Goal: Ask a question: Seek information or help from site administrators or community

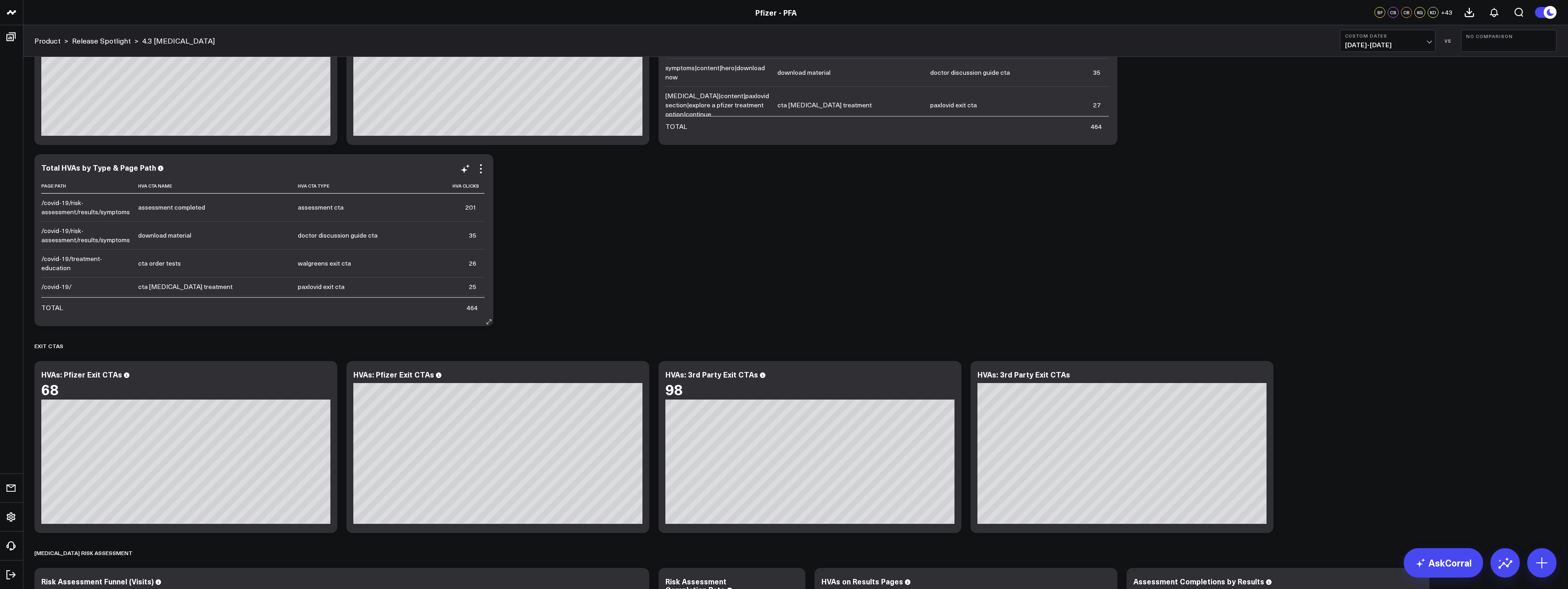
scroll to position [1181, 0]
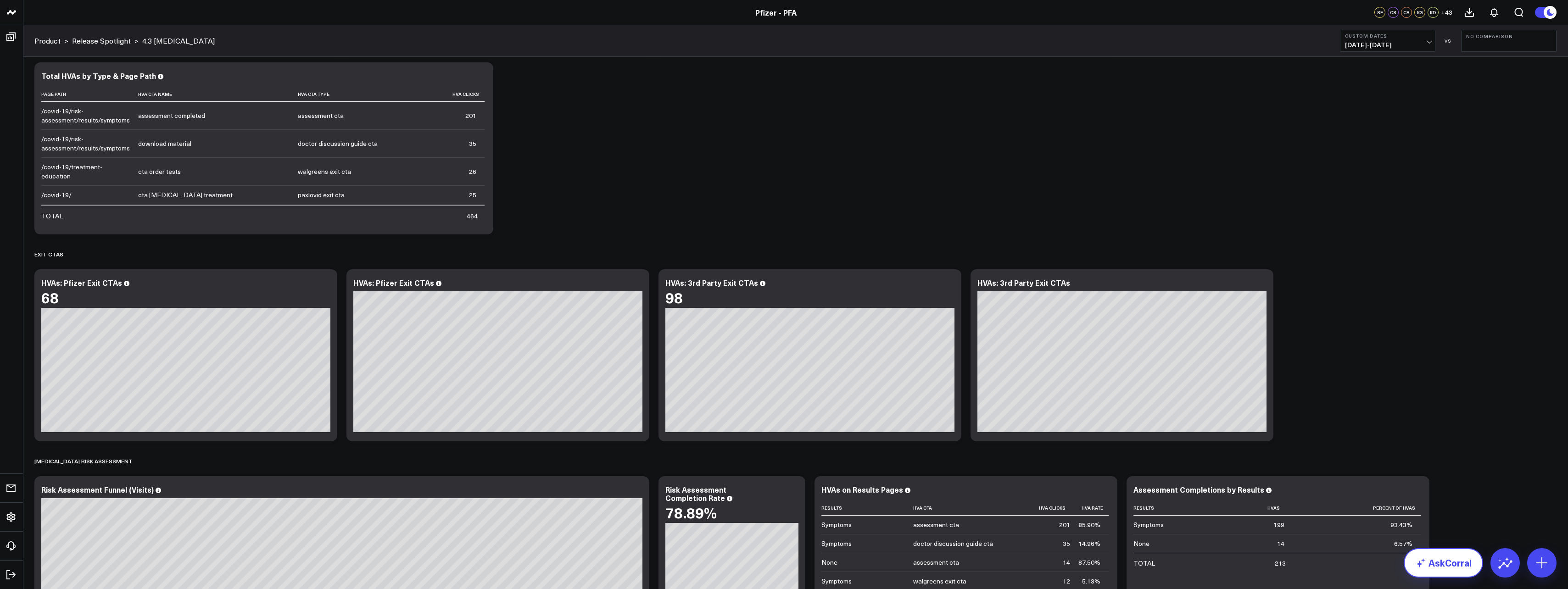
click at [1455, 558] on link "AskCorral" at bounding box center [1443, 563] width 79 height 29
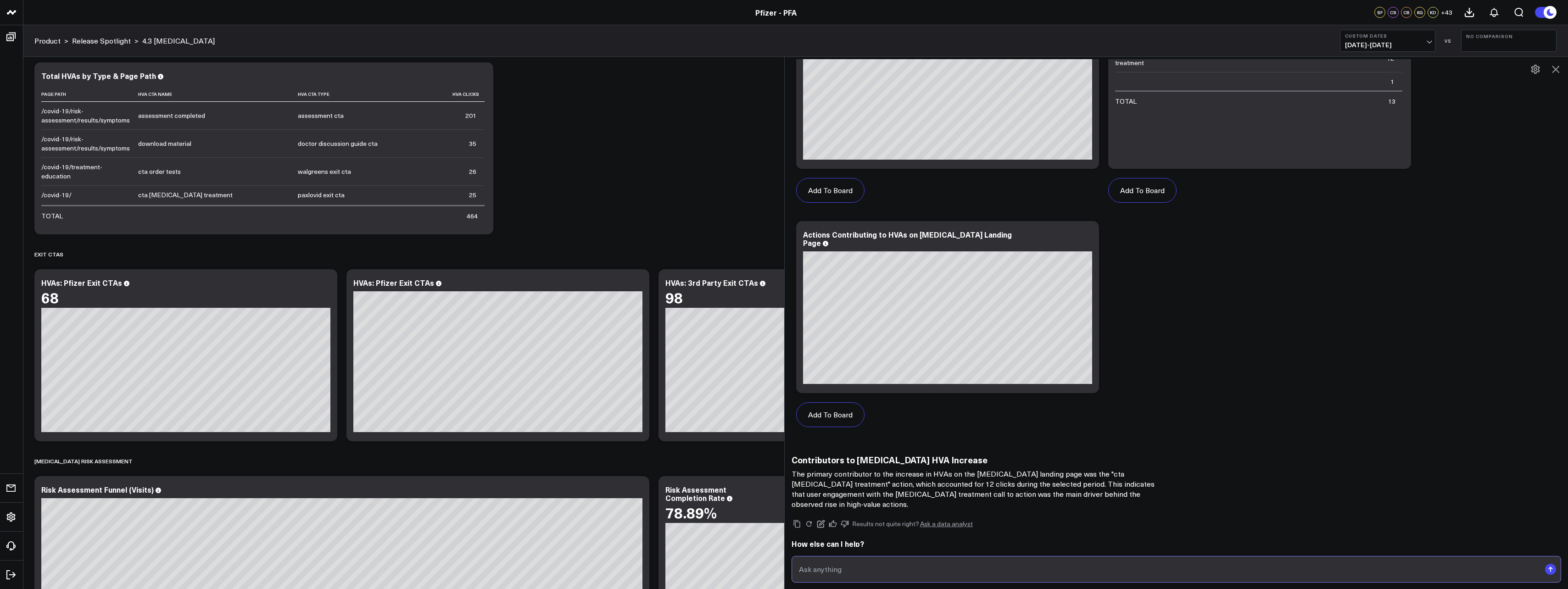
click at [950, 562] on input "text" at bounding box center [1169, 569] width 744 height 16
type input "w"
type input "s"
type input "show me a chart for media spend between 7/7-8/4"
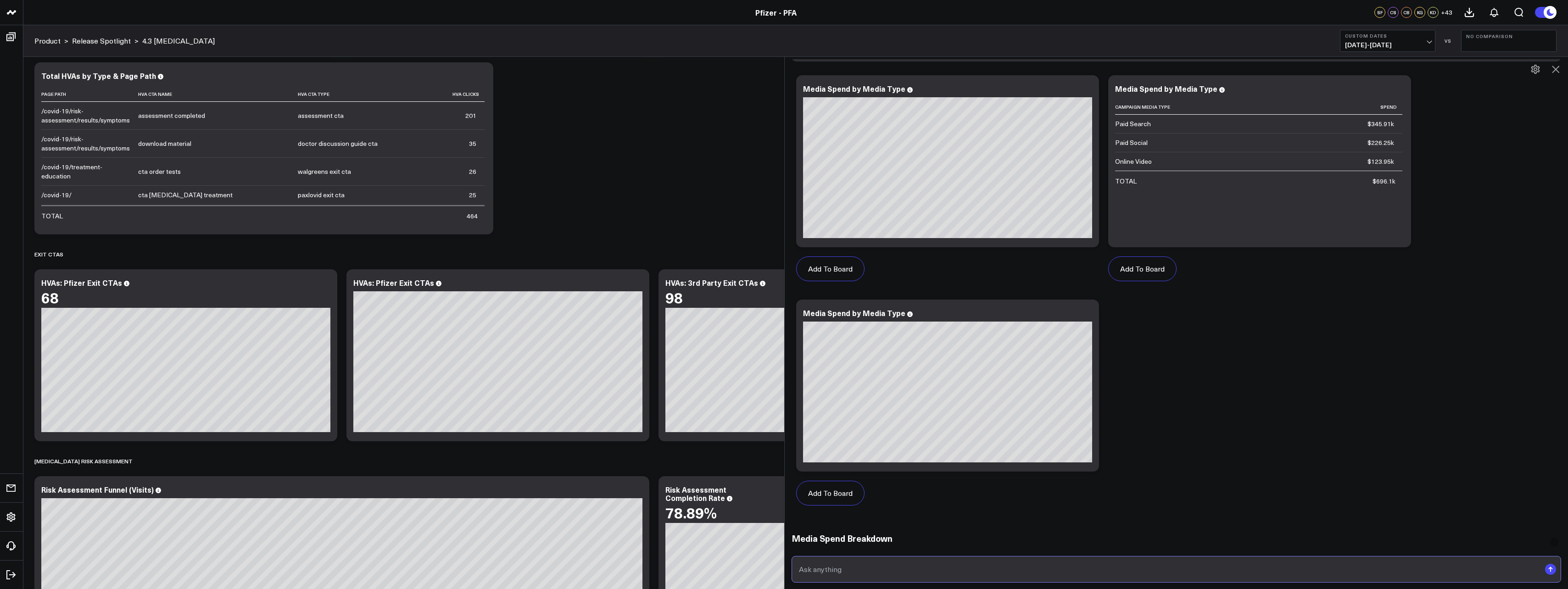
scroll to position [4742, 0]
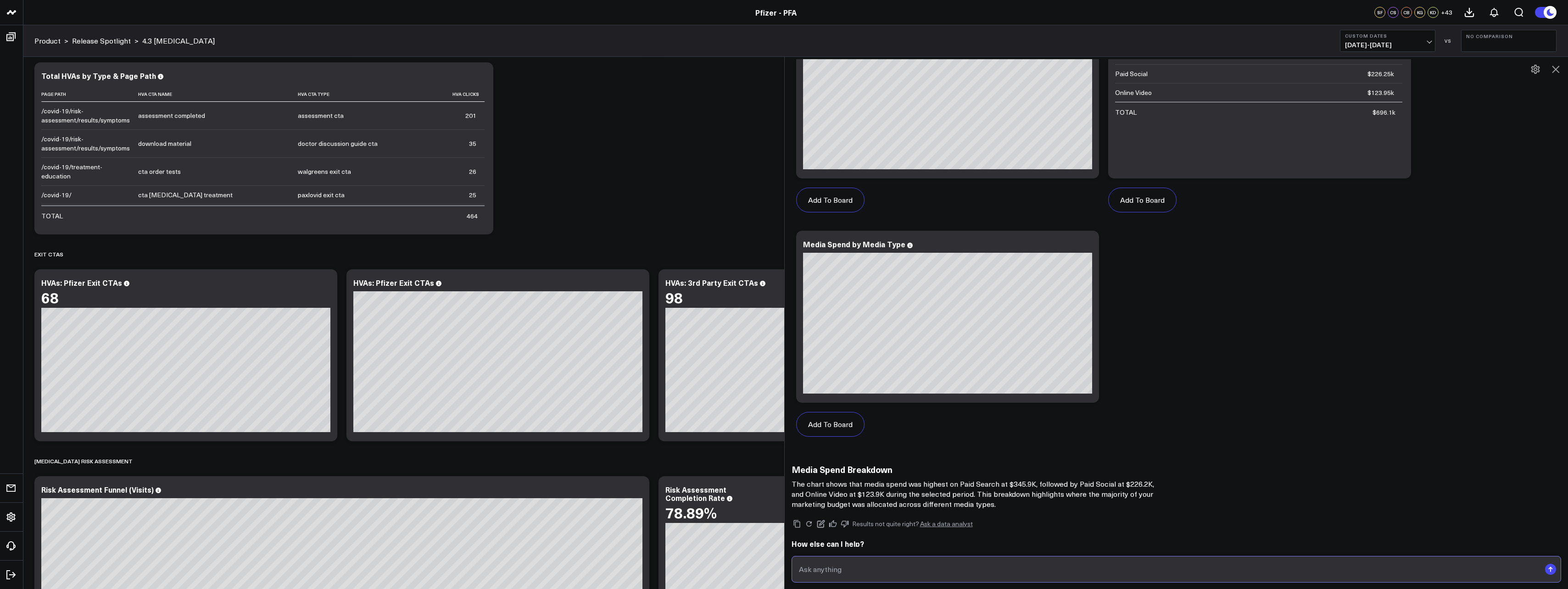
click at [889, 569] on input "text" at bounding box center [1169, 569] width 744 height 16
click at [882, 570] on input "did spend decline" at bounding box center [1169, 569] width 744 height 16
type input "did spend decline from 7/20-8/4?"
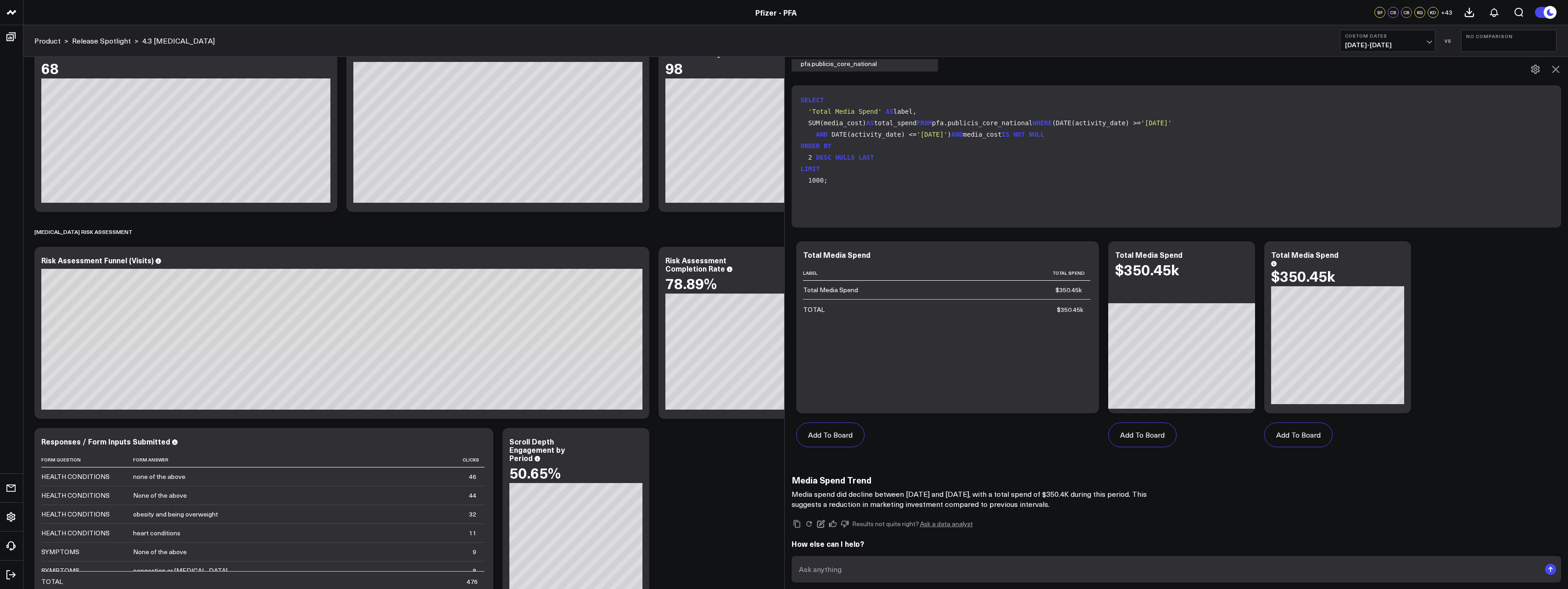
scroll to position [1502, 0]
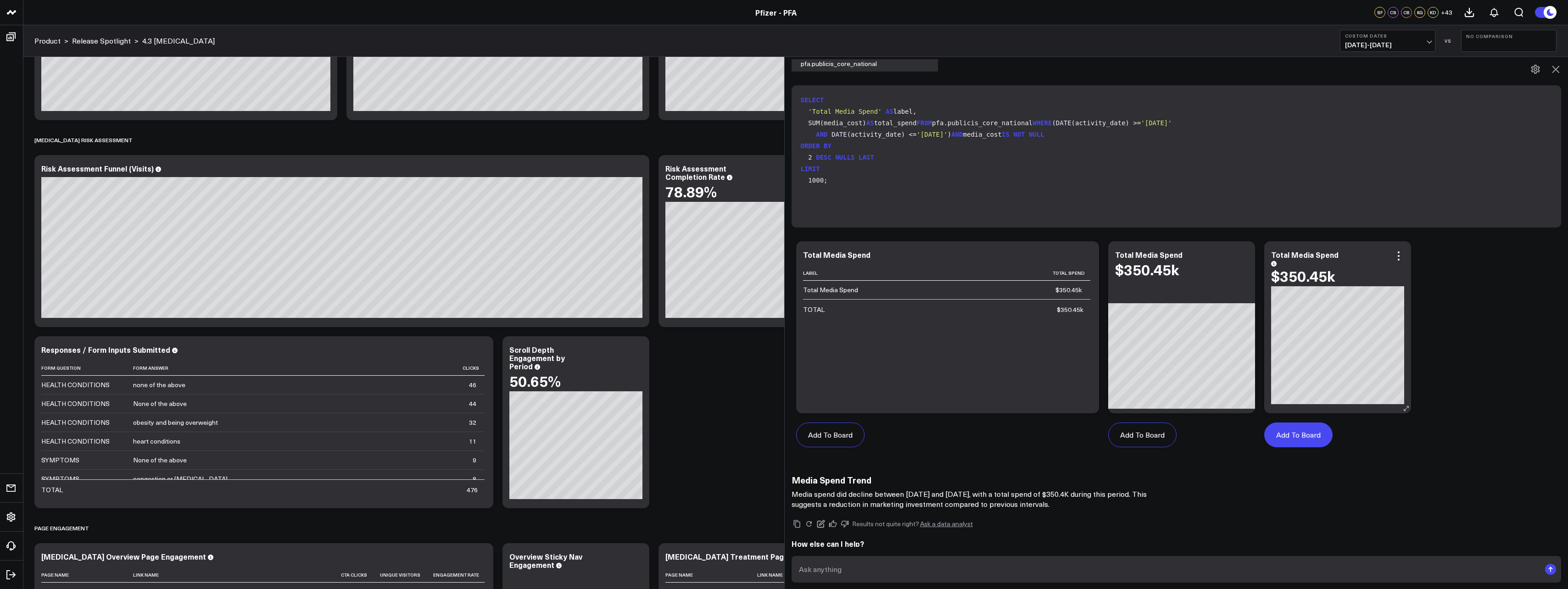
click at [1284, 422] on button "Add To Board" at bounding box center [1298, 434] width 68 height 25
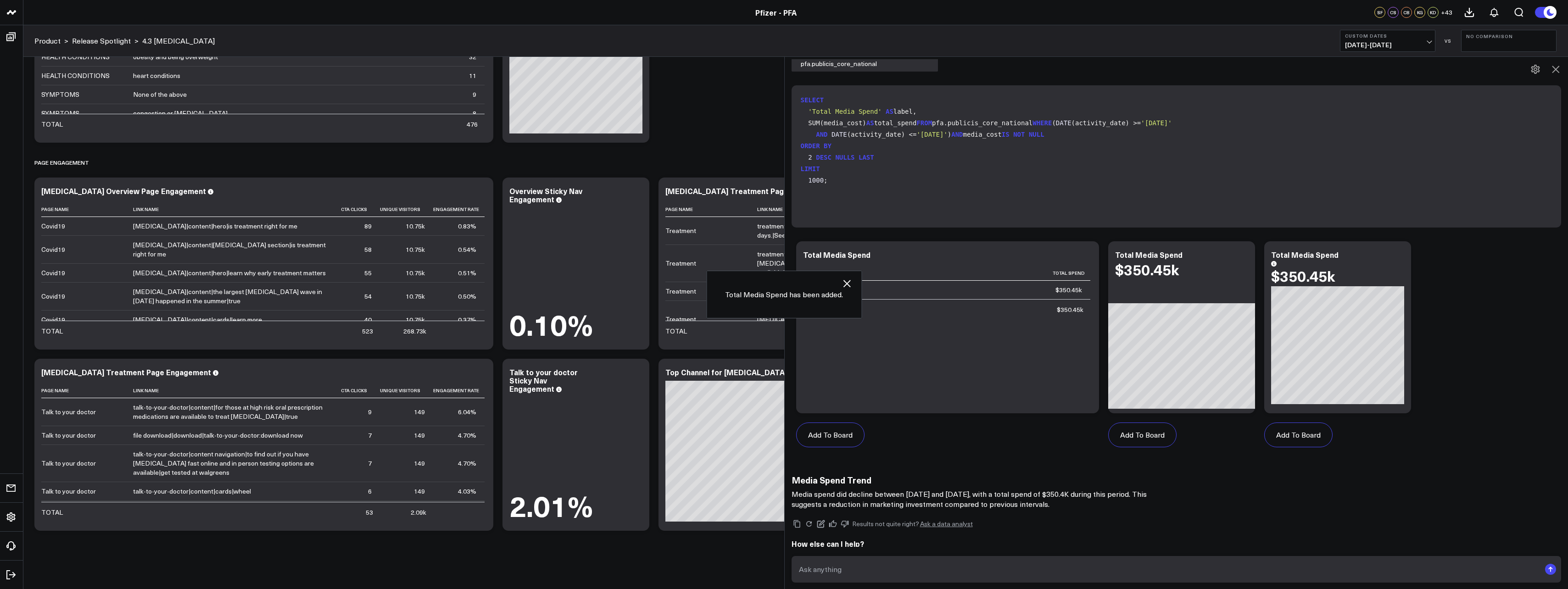
scroll to position [1869, 0]
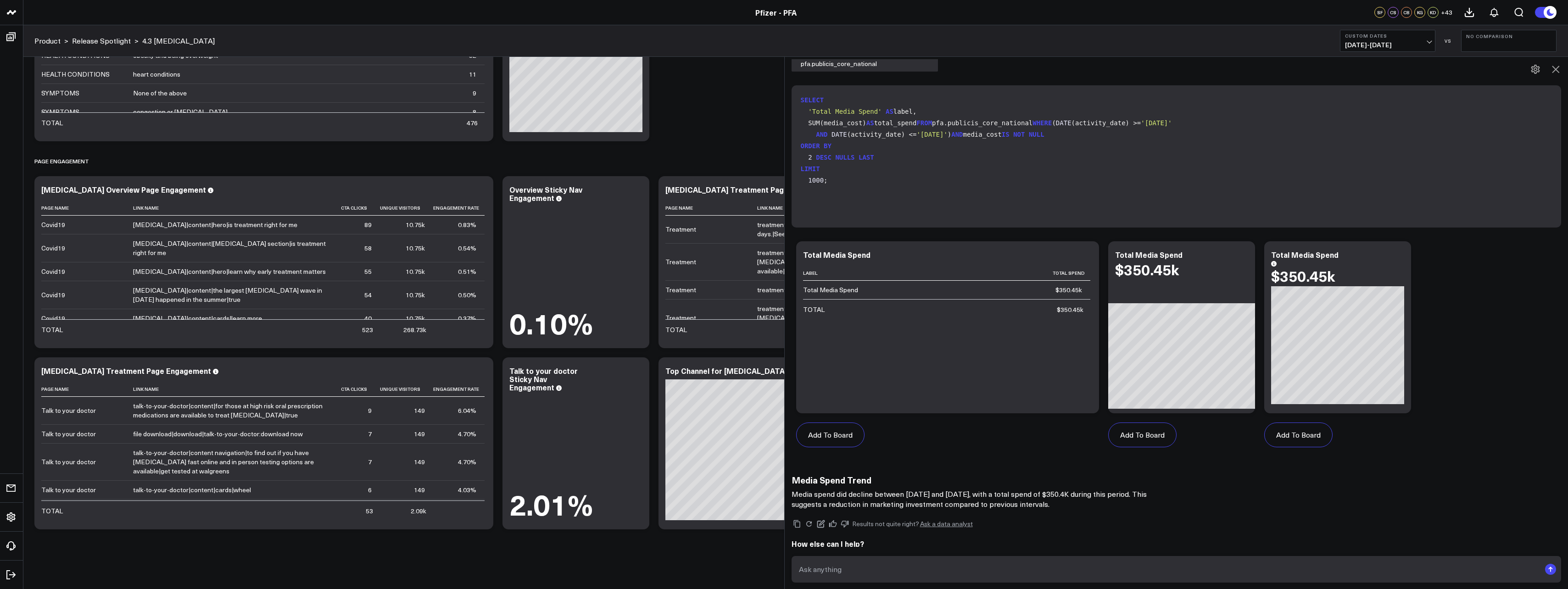
click at [1552, 64] on icon at bounding box center [1556, 69] width 11 height 11
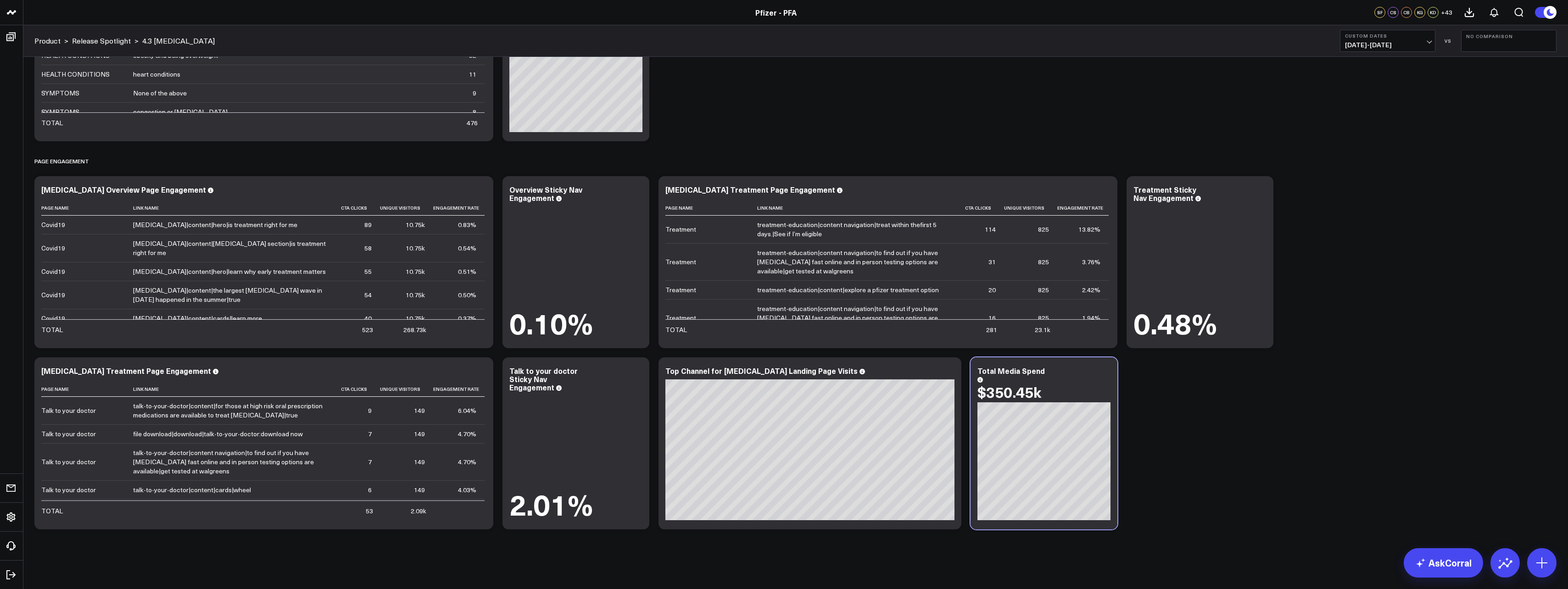
click at [1482, 33] on b "No Comparison" at bounding box center [1509, 36] width 85 height 5
click at [1494, 58] on link "Previous Period" at bounding box center [1508, 60] width 94 height 18
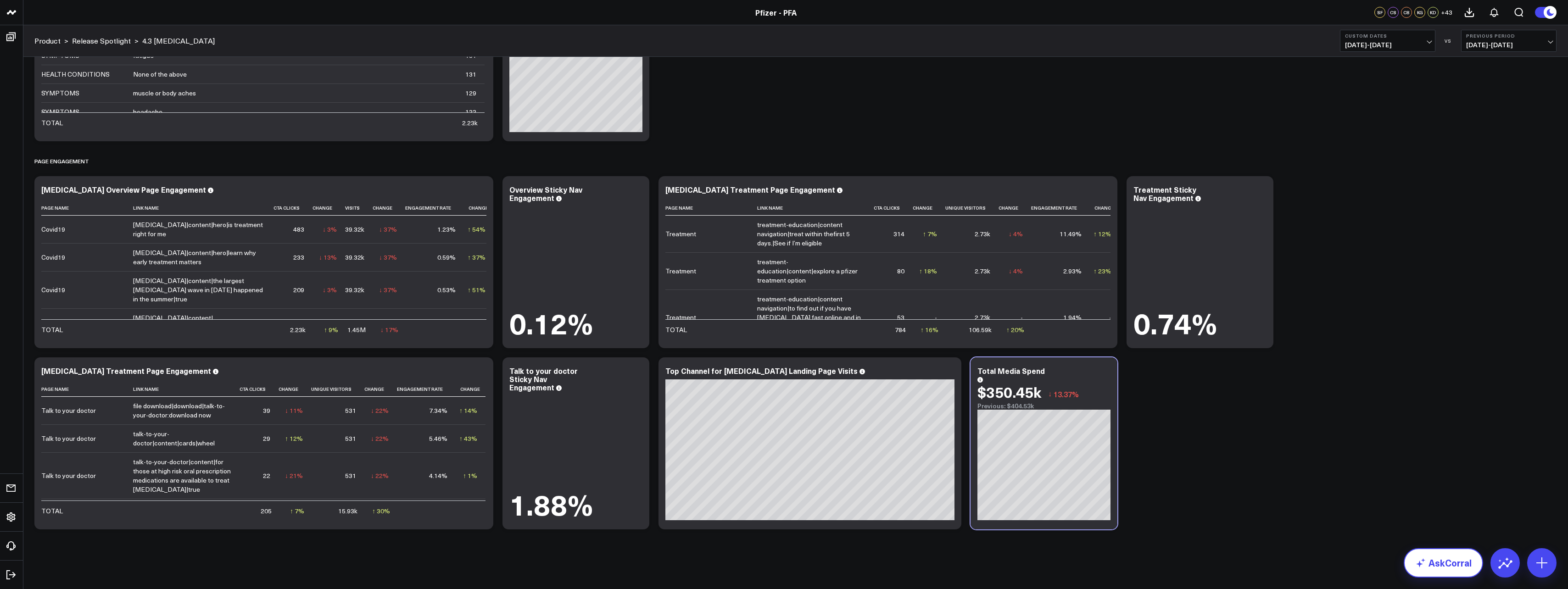
click at [1455, 559] on link "AskCorral" at bounding box center [1443, 563] width 79 height 29
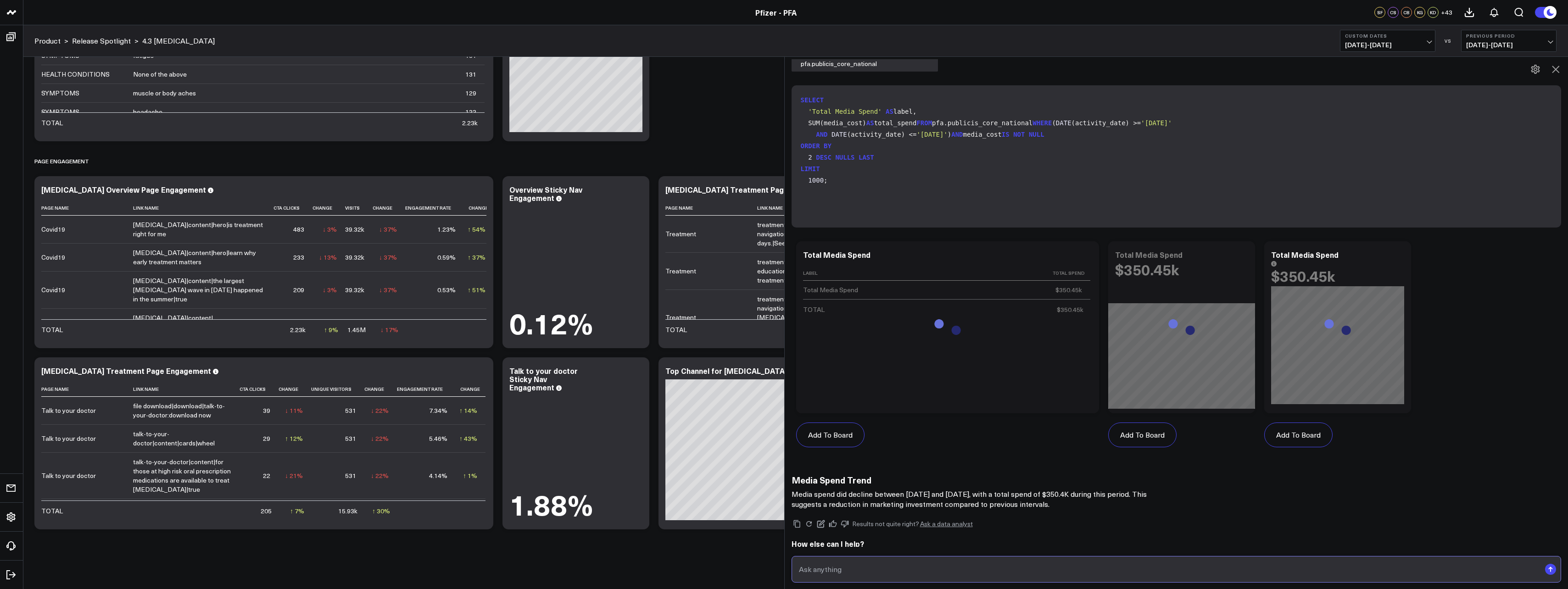
click at [1409, 571] on input "text" at bounding box center [1169, 569] width 744 height 16
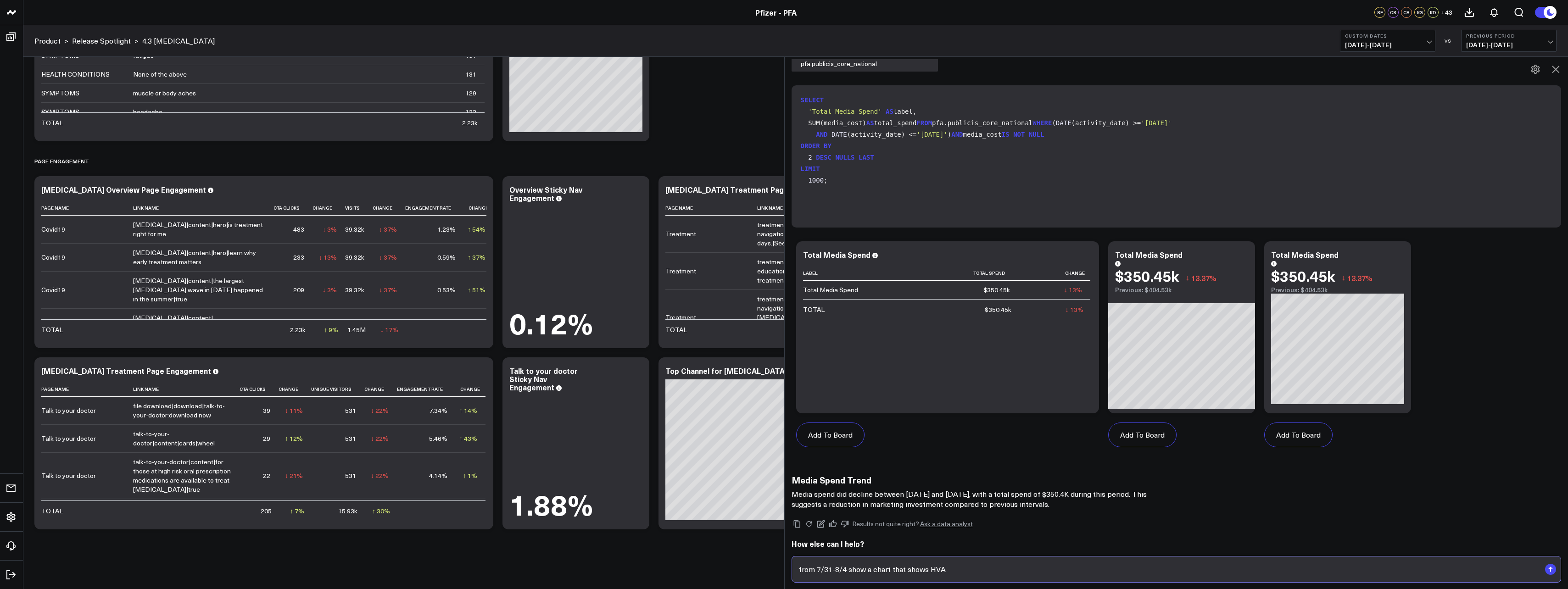
type input "from 7/31-8/4 show a chart that shows HVAs"
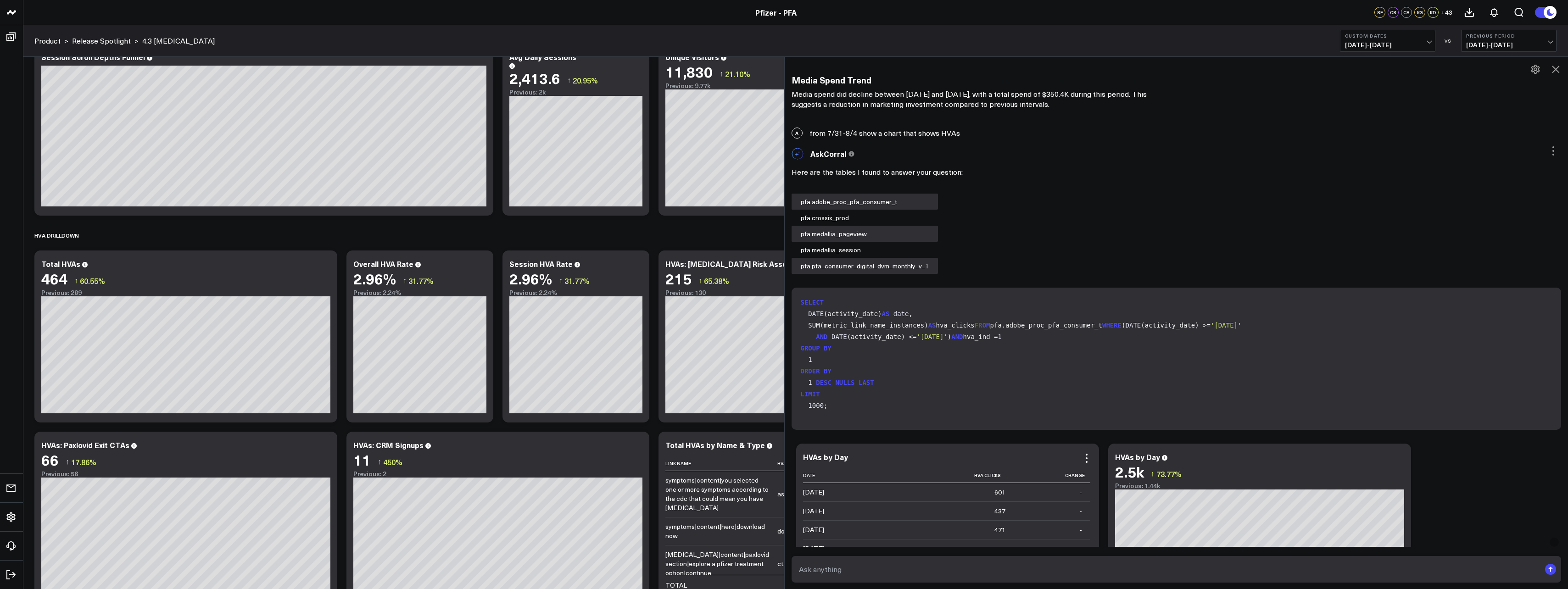
scroll to position [5635, 0]
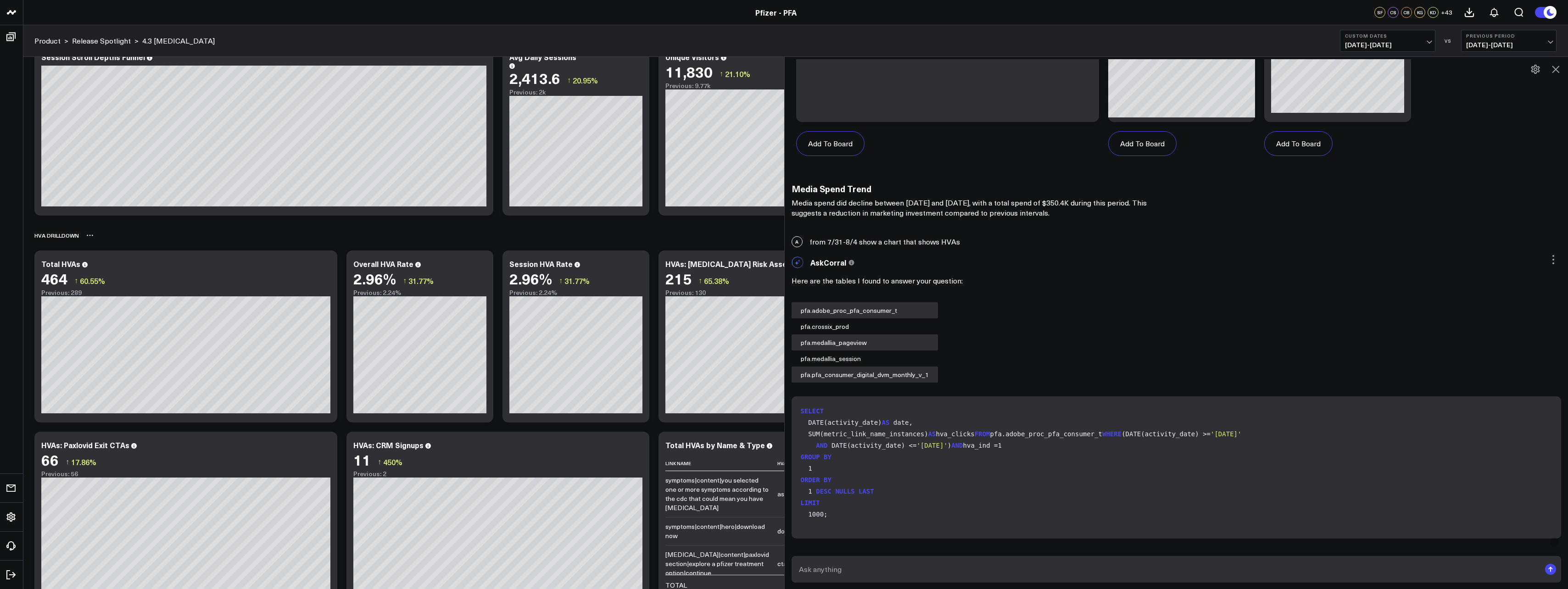
click at [349, 243] on div "HVA Drilldown" at bounding box center [796, 235] width 1522 height 21
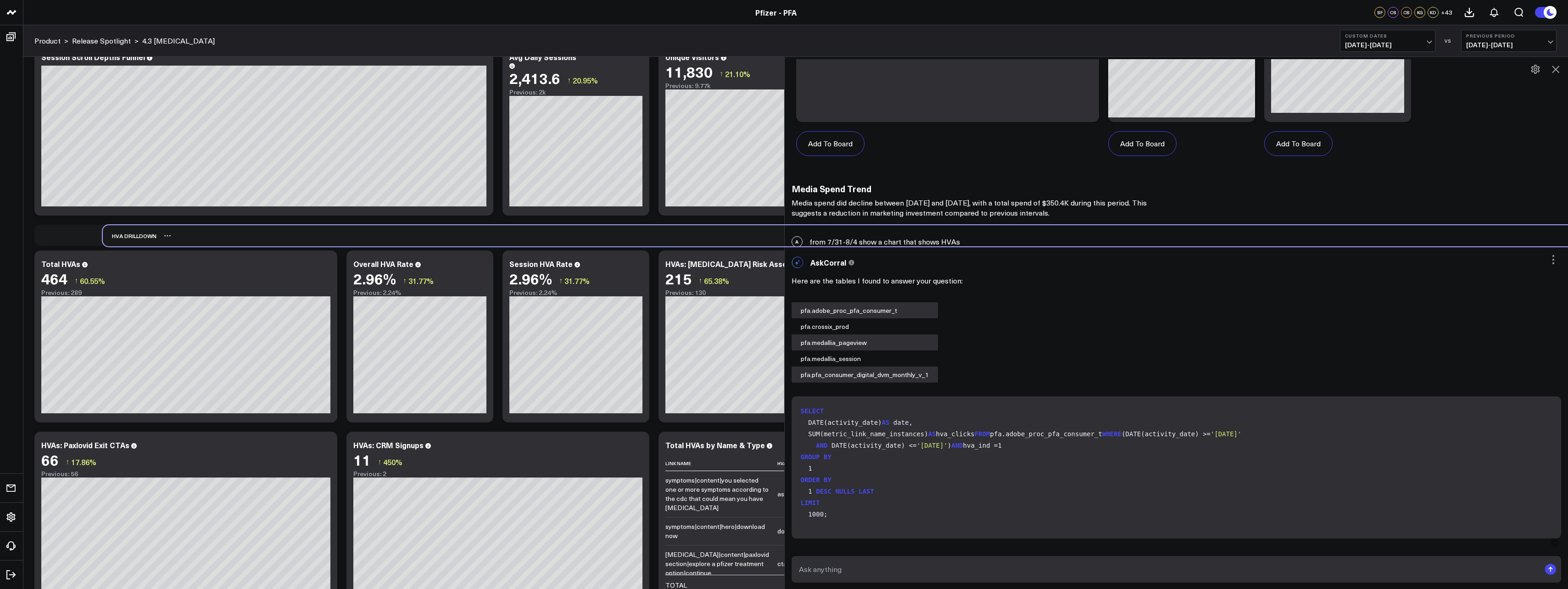
click at [418, 243] on div "HVA Drilldown" at bounding box center [864, 235] width 1522 height 21
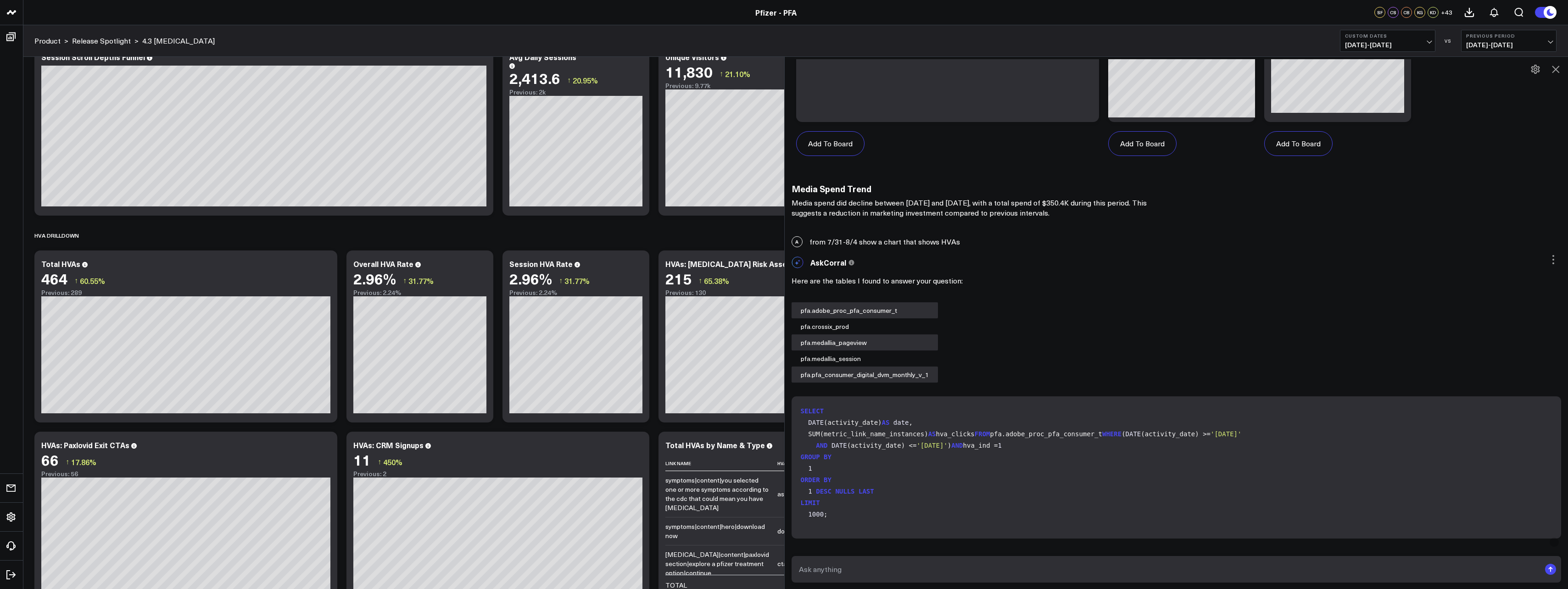
click at [1551, 66] on icon at bounding box center [1556, 69] width 11 height 11
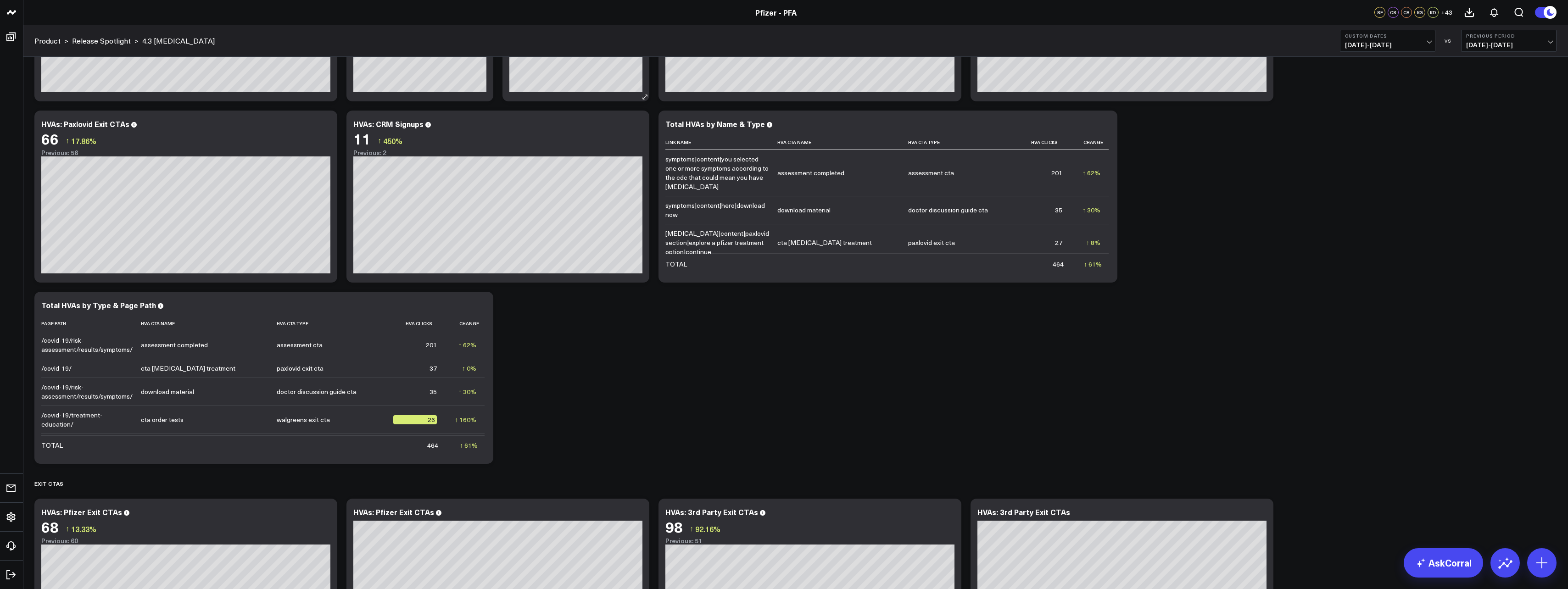
scroll to position [722, 0]
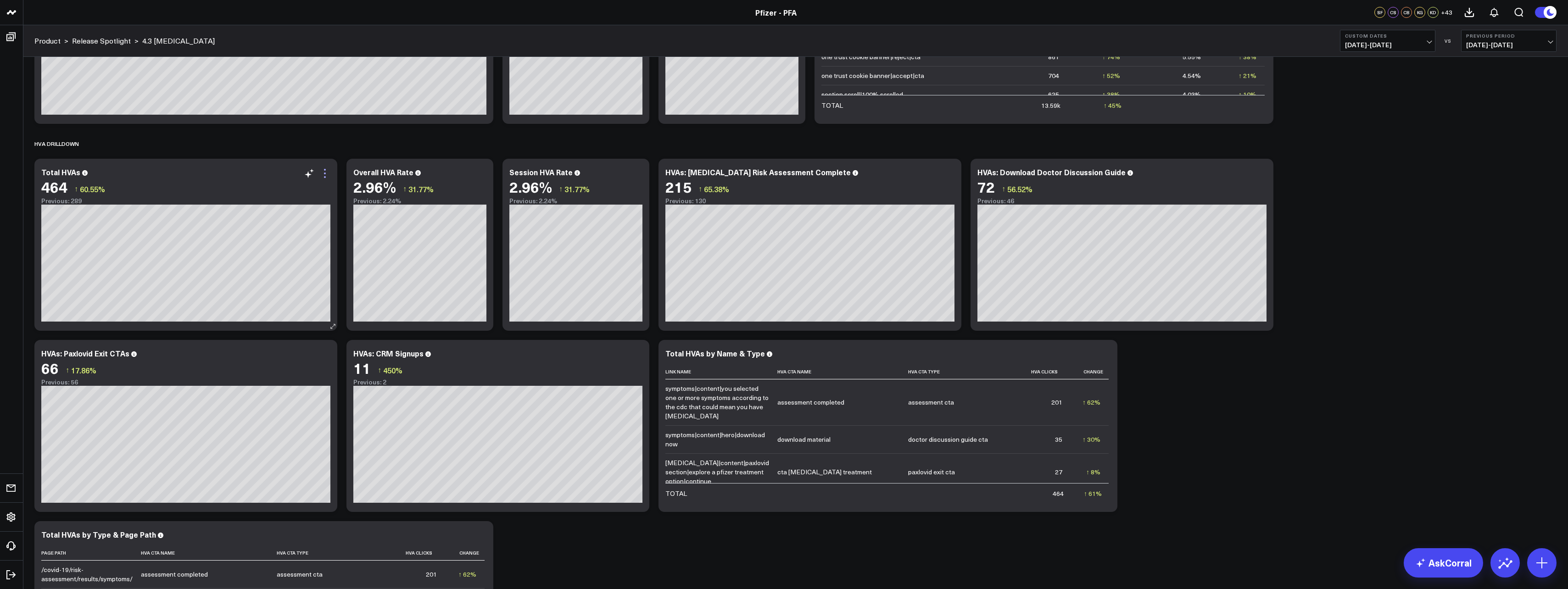
click at [327, 172] on icon at bounding box center [325, 173] width 11 height 11
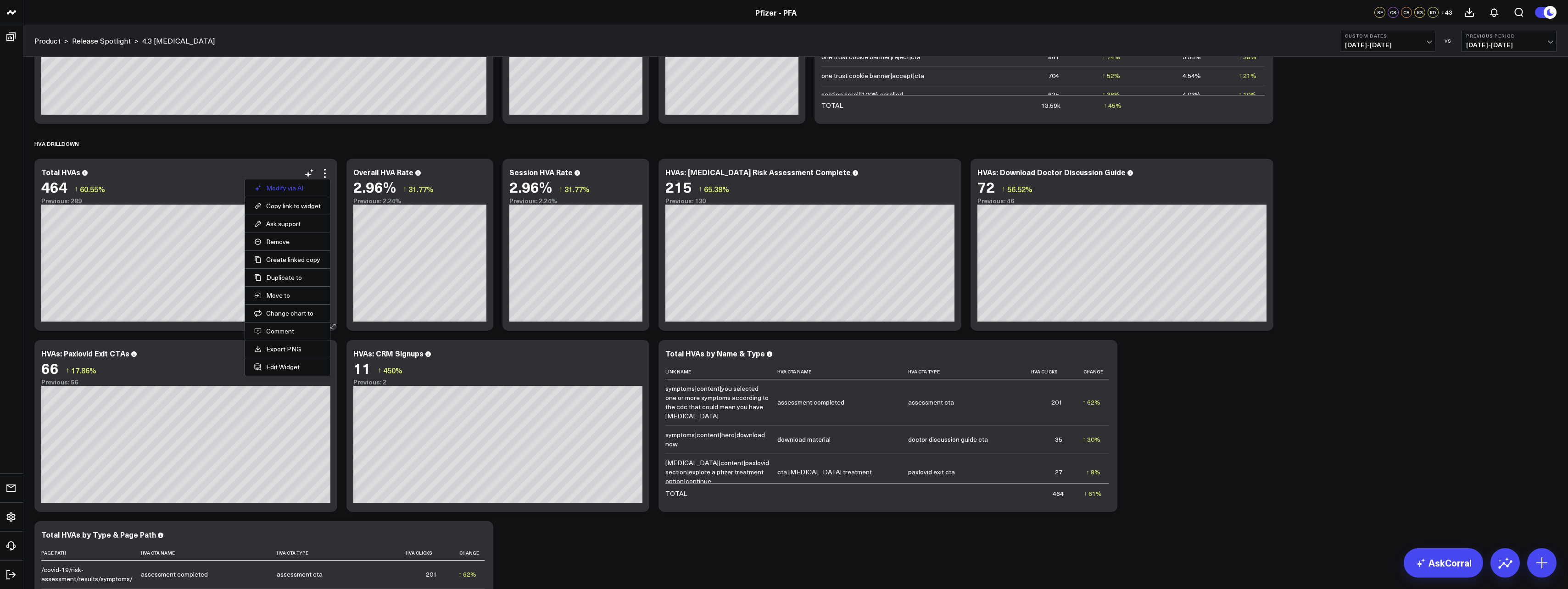
click at [289, 191] on button "Modify via AI" at bounding box center [287, 188] width 66 height 9
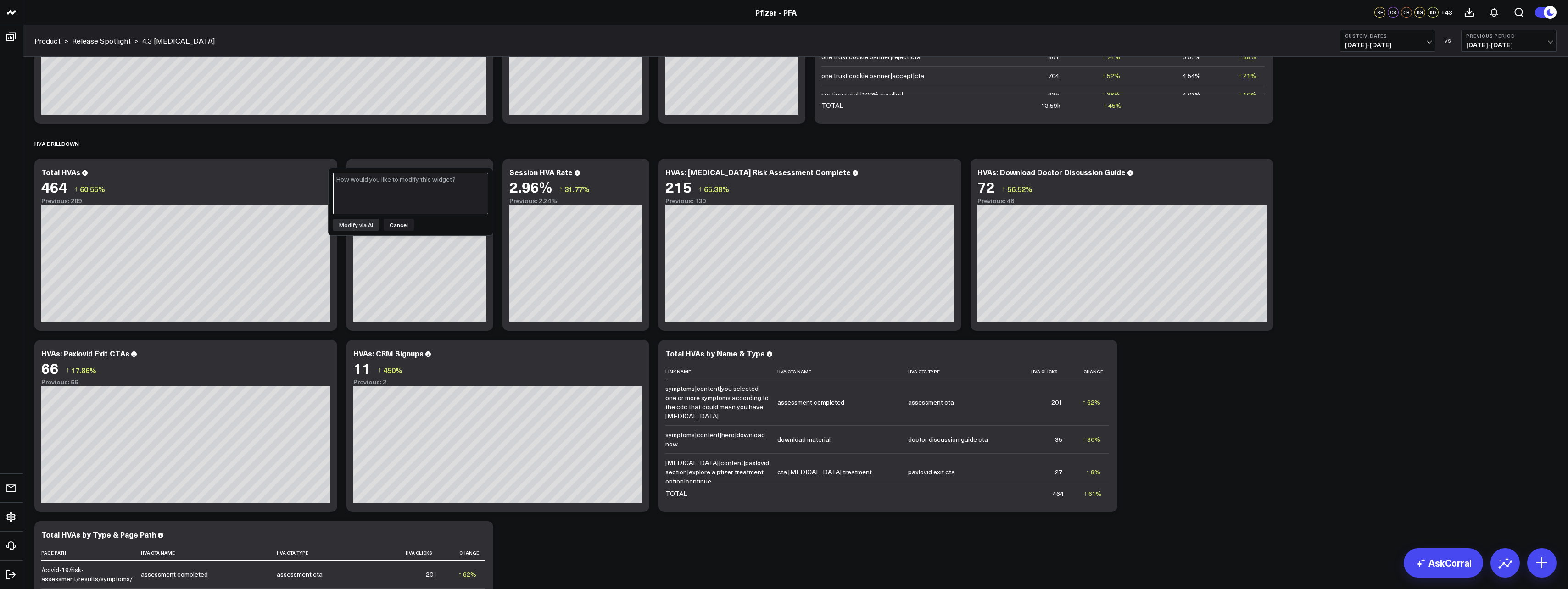
click at [359, 186] on textarea at bounding box center [410, 193] width 155 height 41
type textarea "can you show me specifically what HVAs on [MEDICAL_DATA] drove the increase"
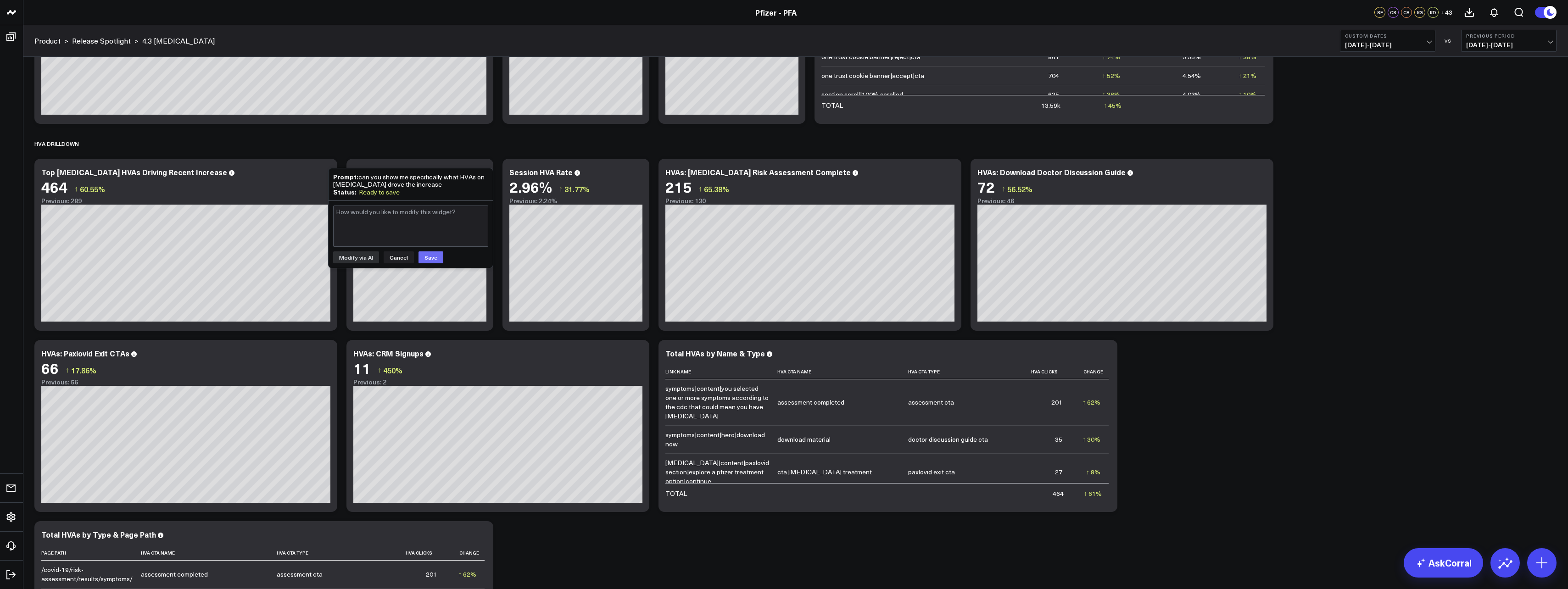
click at [433, 253] on button "Save" at bounding box center [431, 257] width 25 height 12
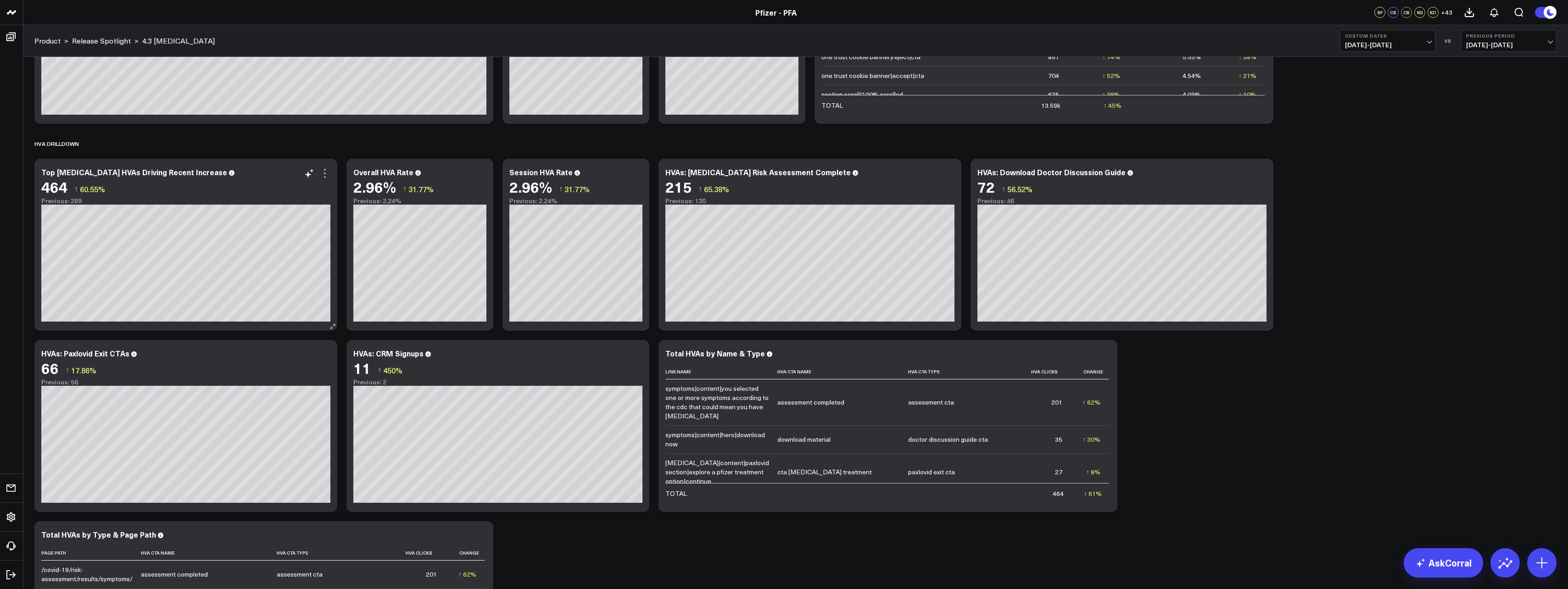
click at [325, 178] on icon at bounding box center [324, 176] width 2 height 2
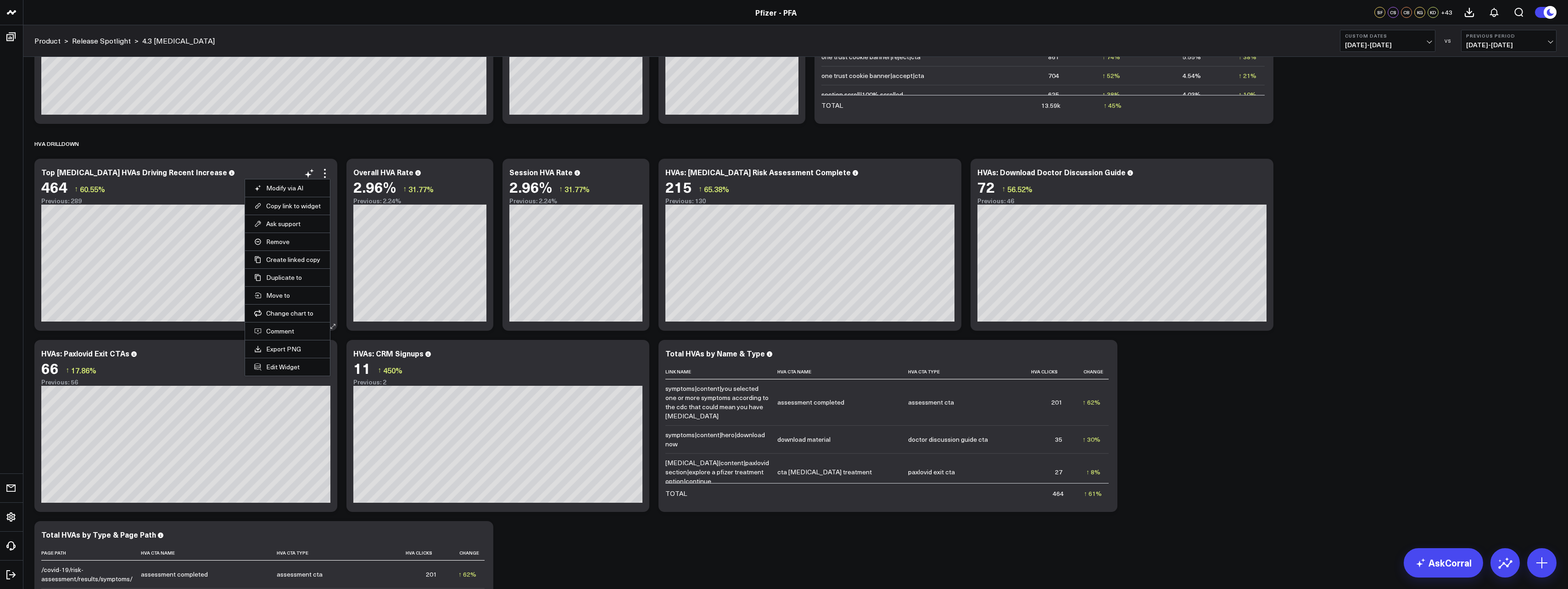
click at [302, 189] on button "Modify via AI" at bounding box center [287, 188] width 66 height 9
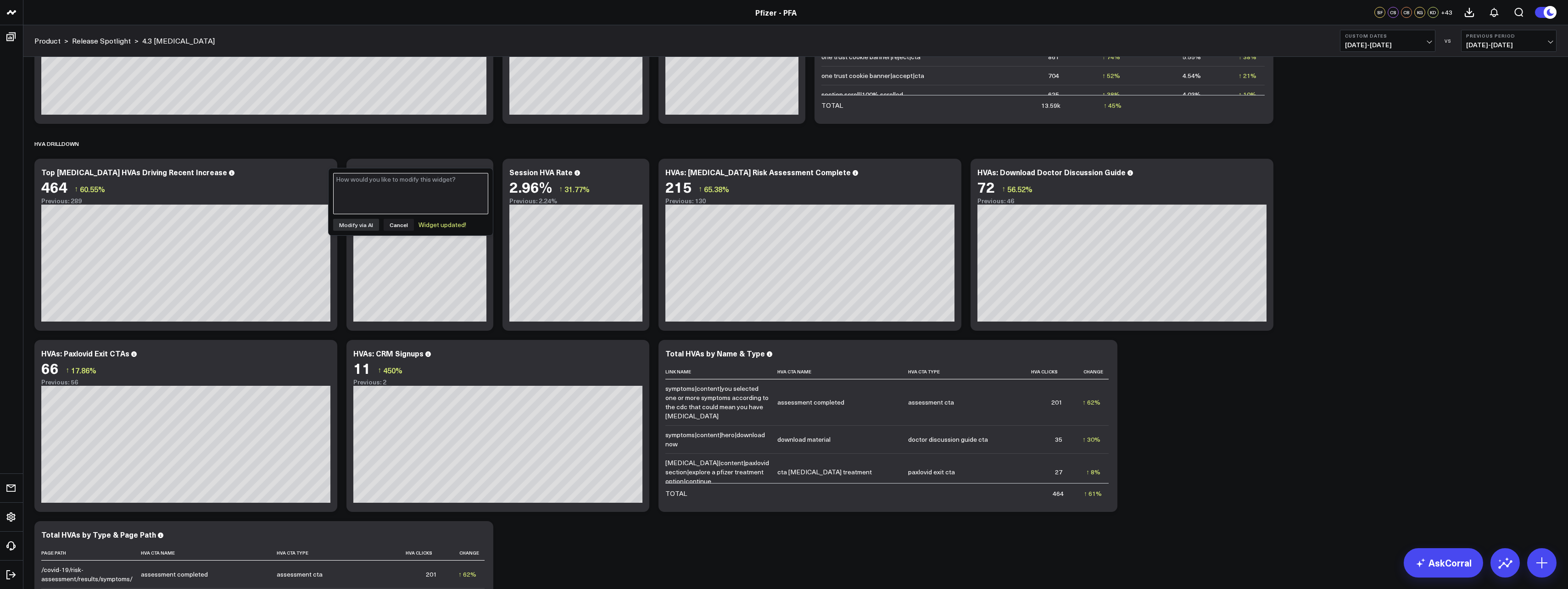
click at [398, 191] on textarea at bounding box center [410, 193] width 155 height 41
type textarea "can you modify the link name on the chart to just the last naming string?"
click at [163, 172] on div "Top [MEDICAL_DATA] HVA CTAs (Last 15 Days)" at bounding box center [130, 172] width 178 height 10
click at [326, 172] on icon at bounding box center [325, 173] width 11 height 11
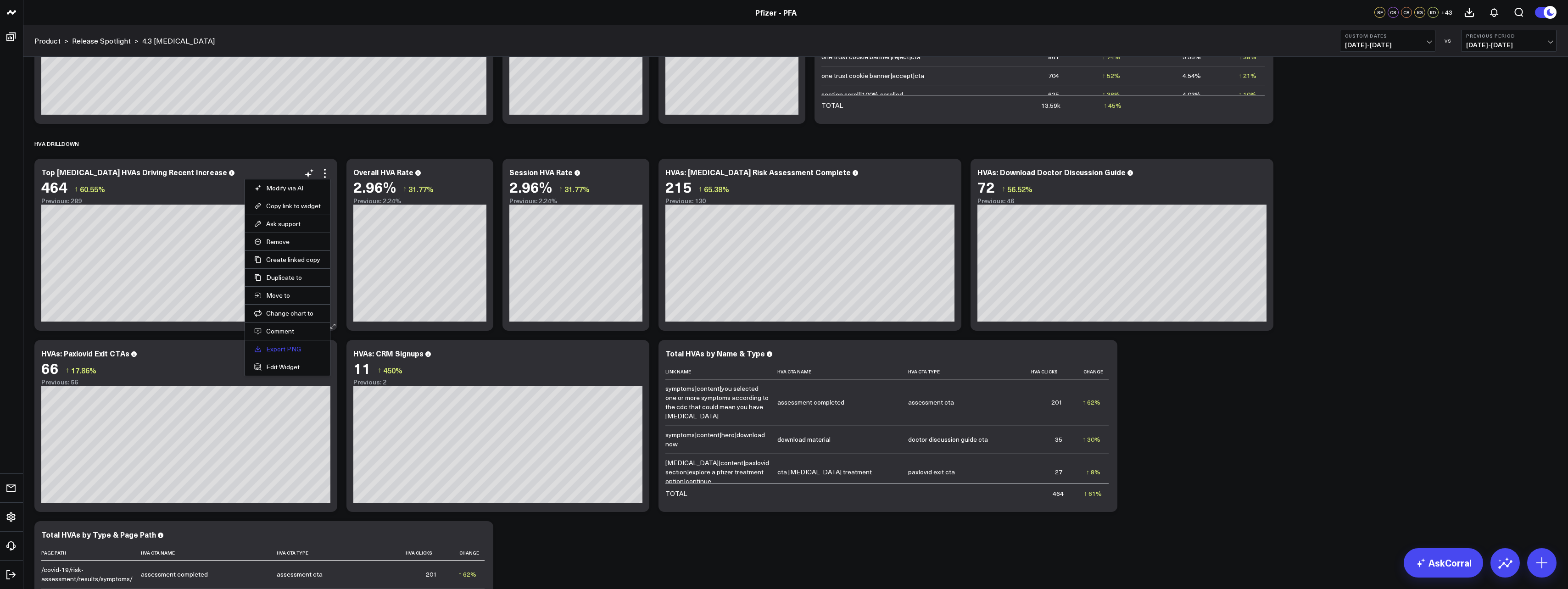
click at [283, 351] on link "Export PNG" at bounding box center [287, 349] width 66 height 9
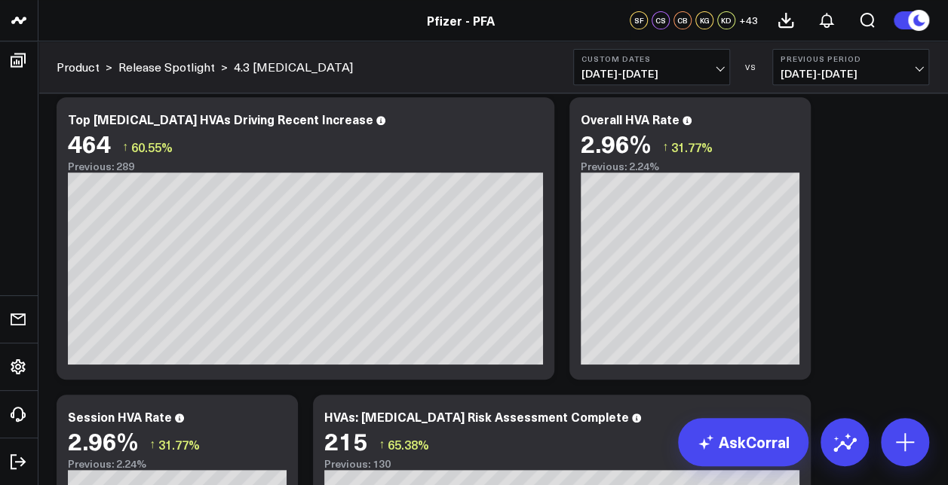
scroll to position [3067, 0]
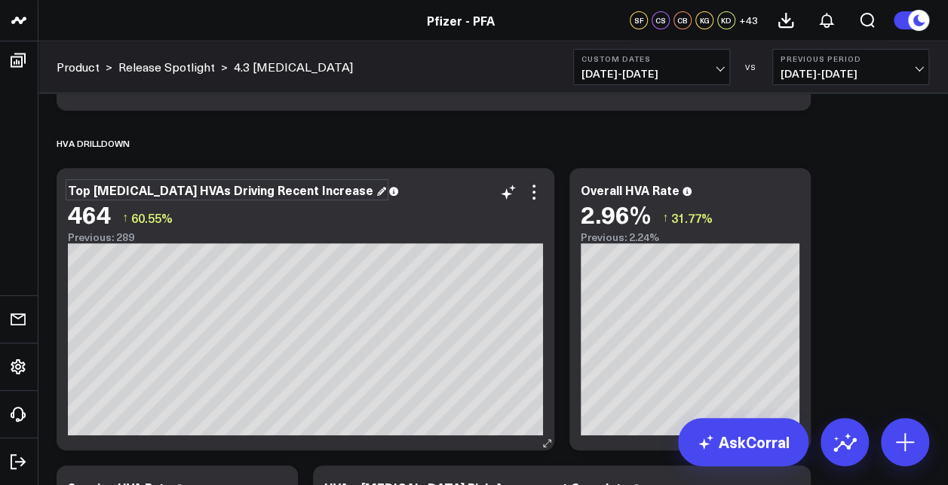
click at [317, 195] on div "Top [MEDICAL_DATA] HVAs Driving Recent Increase" at bounding box center [227, 190] width 318 height 17
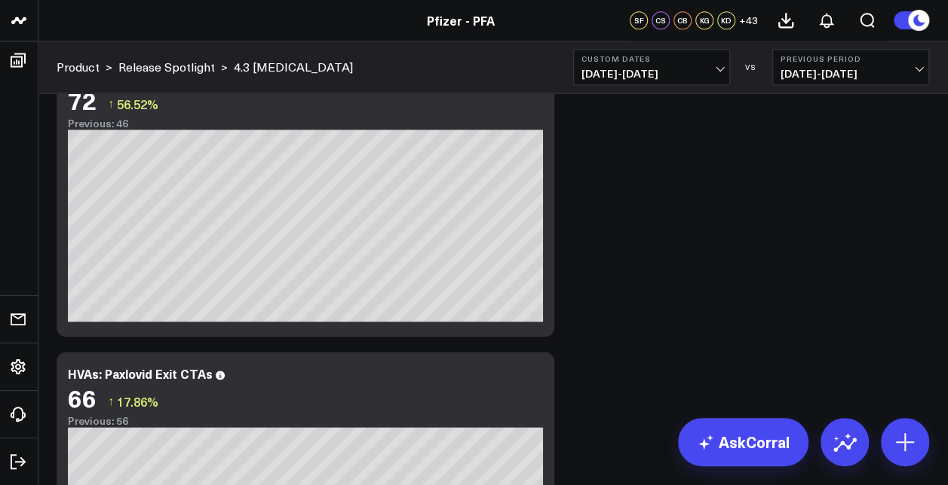
scroll to position [3697, 0]
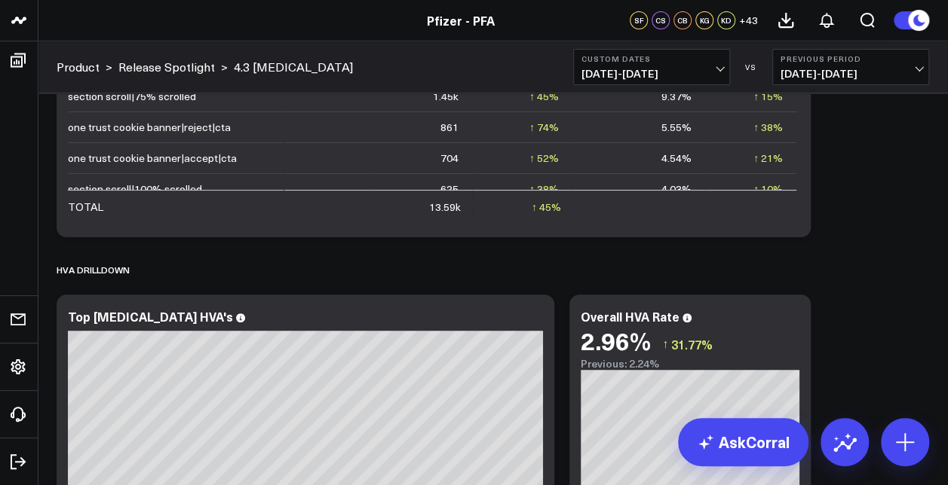
scroll to position [3071, 0]
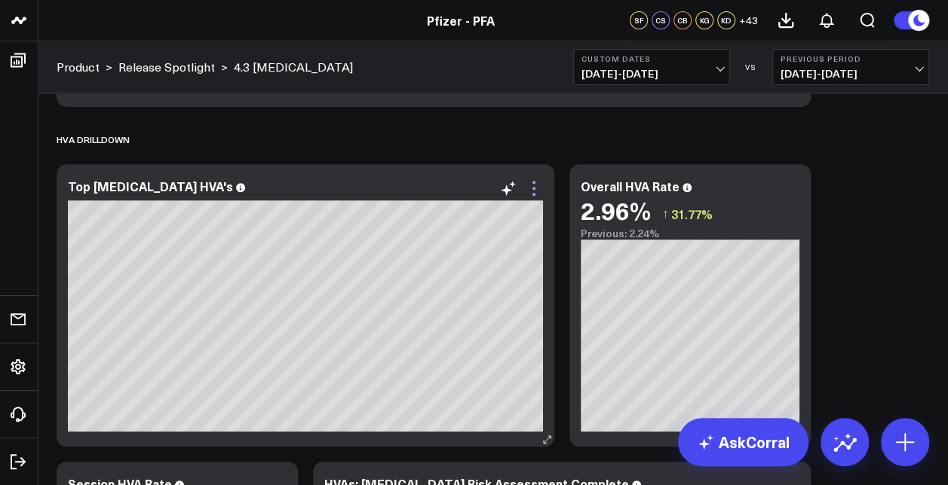
click at [534, 191] on icon at bounding box center [534, 188] width 18 height 18
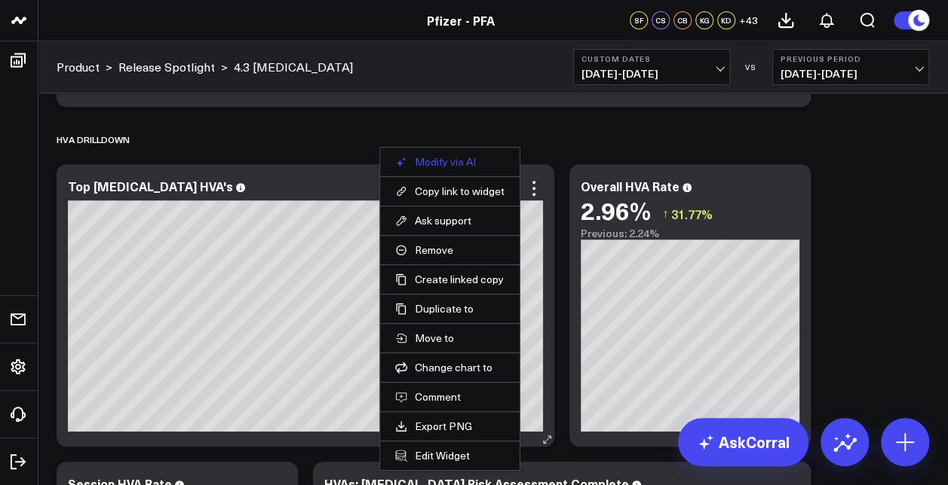
click at [459, 158] on button "Modify via AI" at bounding box center [449, 162] width 109 height 14
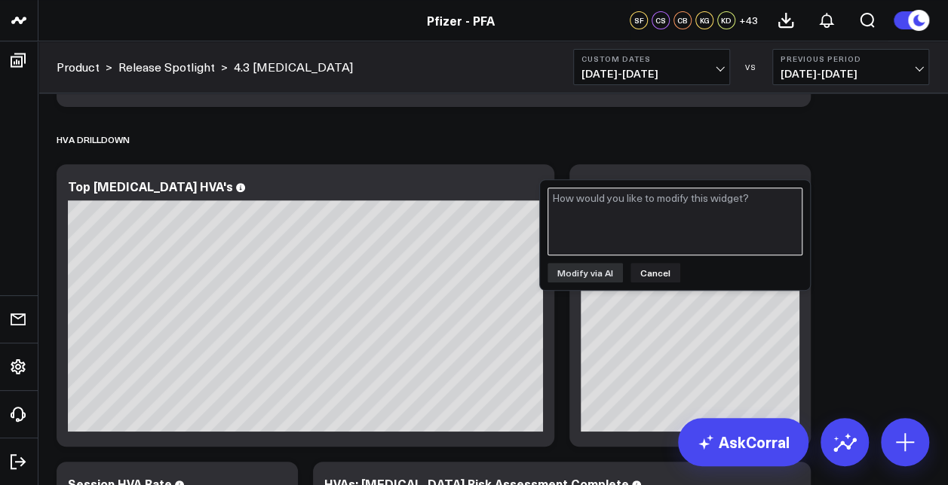
click at [666, 216] on textarea at bounding box center [674, 222] width 255 height 68
type textarea "o"
type textarea "only have the last link name string for the chart columns"
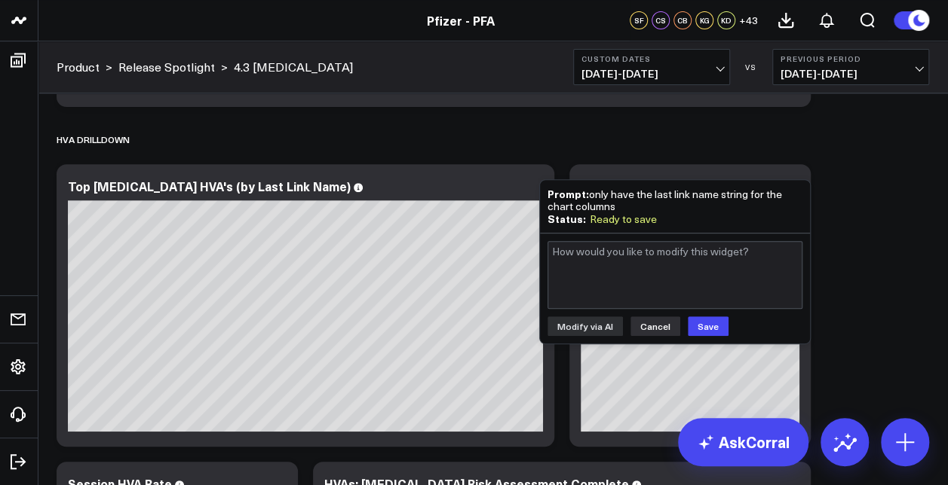
click at [651, 317] on button "Cancel" at bounding box center [655, 327] width 50 height 20
